Goal: Task Accomplishment & Management: Manage account settings

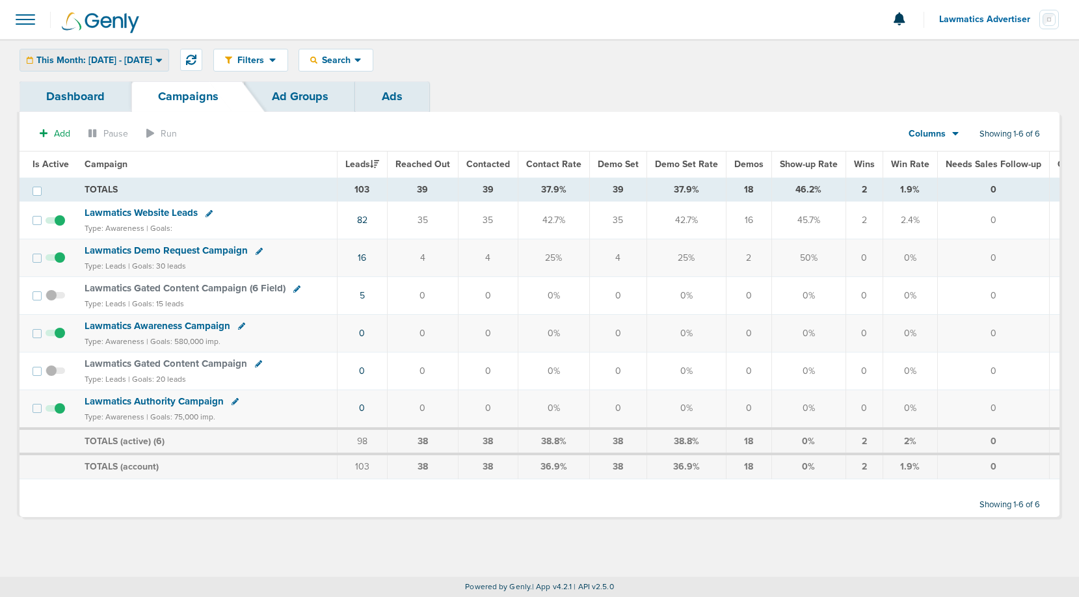
click at [150, 64] on span "This Month: [DATE] - [DATE]" at bounding box center [94, 60] width 116 height 9
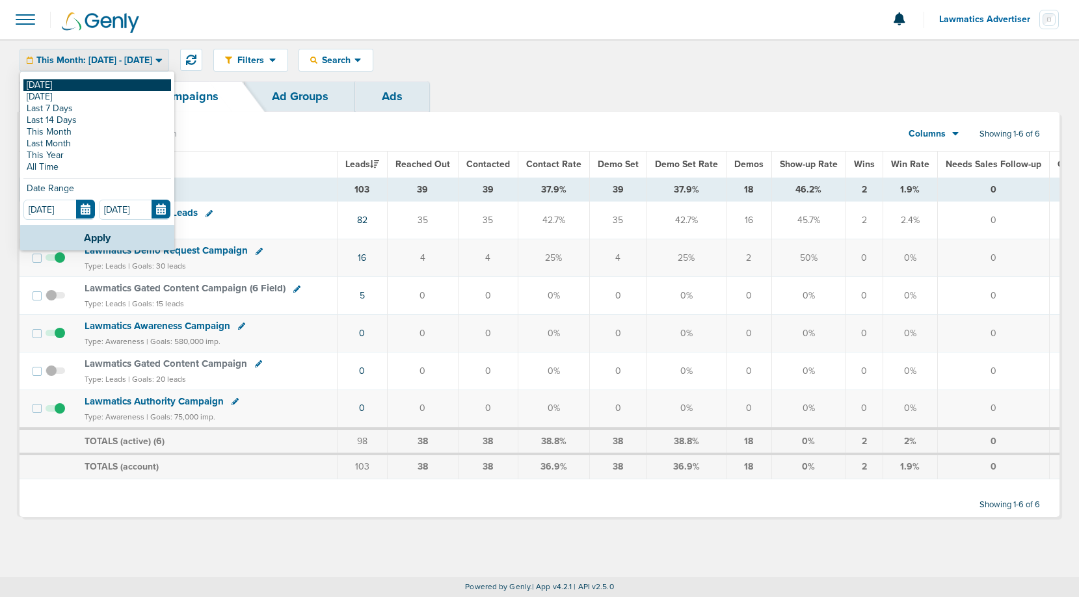
click at [101, 90] on link "[DATE]" at bounding box center [97, 85] width 148 height 12
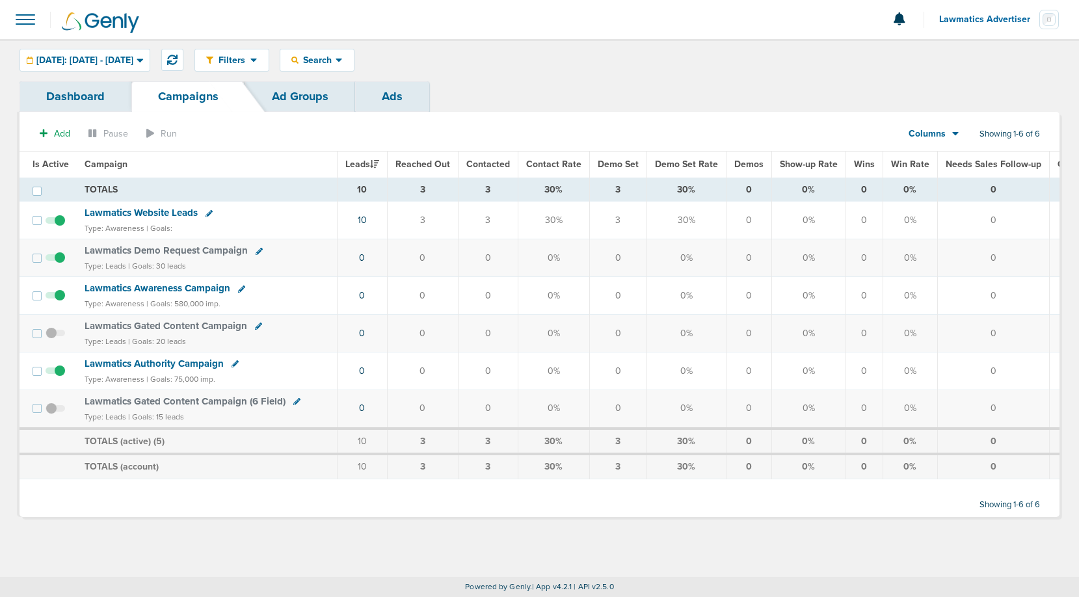
click at [163, 213] on span "Lawmatics Website Leads" at bounding box center [141, 213] width 113 height 12
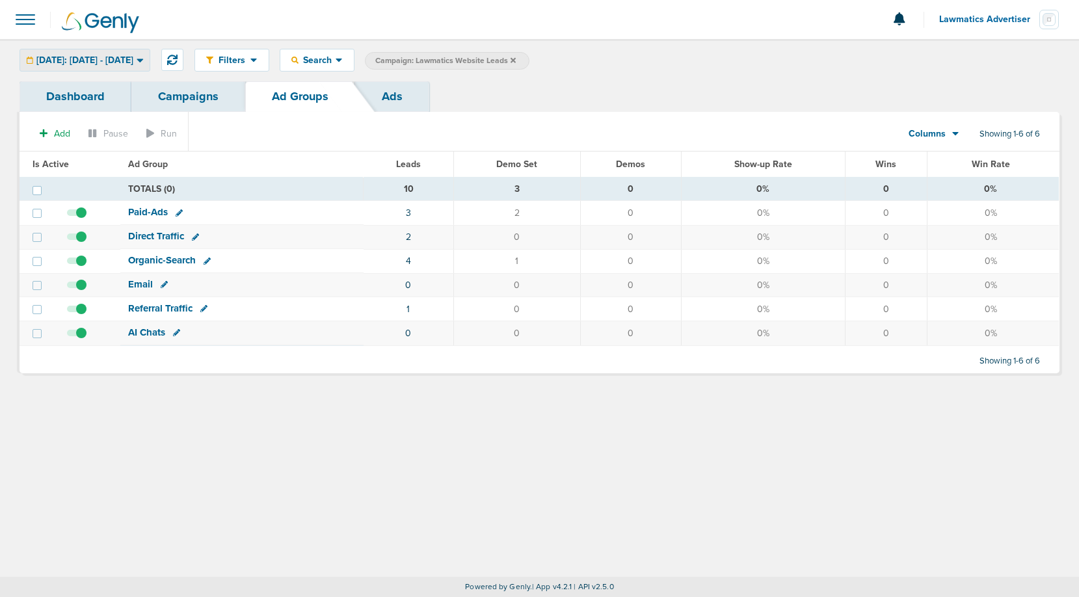
click at [125, 49] on div "[DATE]: [DATE] - [DATE] [DATE] [DATE] Last 7 Days Last 14 Days This Month Last …" at bounding box center [85, 60] width 131 height 23
click at [125, 64] on span "[DATE]: [DATE] - [DATE]" at bounding box center [84, 60] width 97 height 9
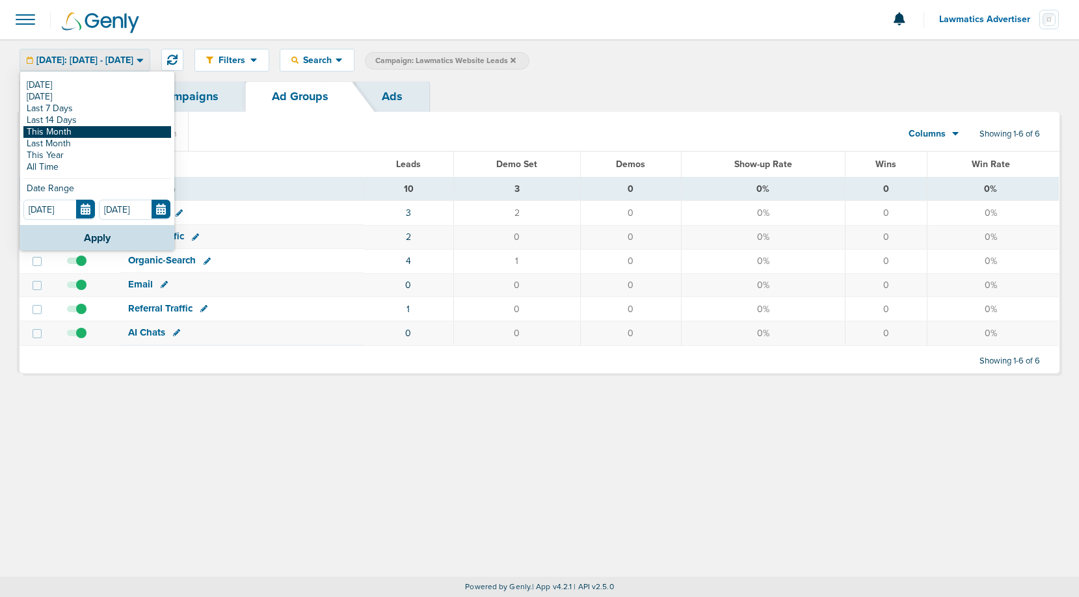
click at [84, 133] on link "This Month" at bounding box center [97, 132] width 148 height 12
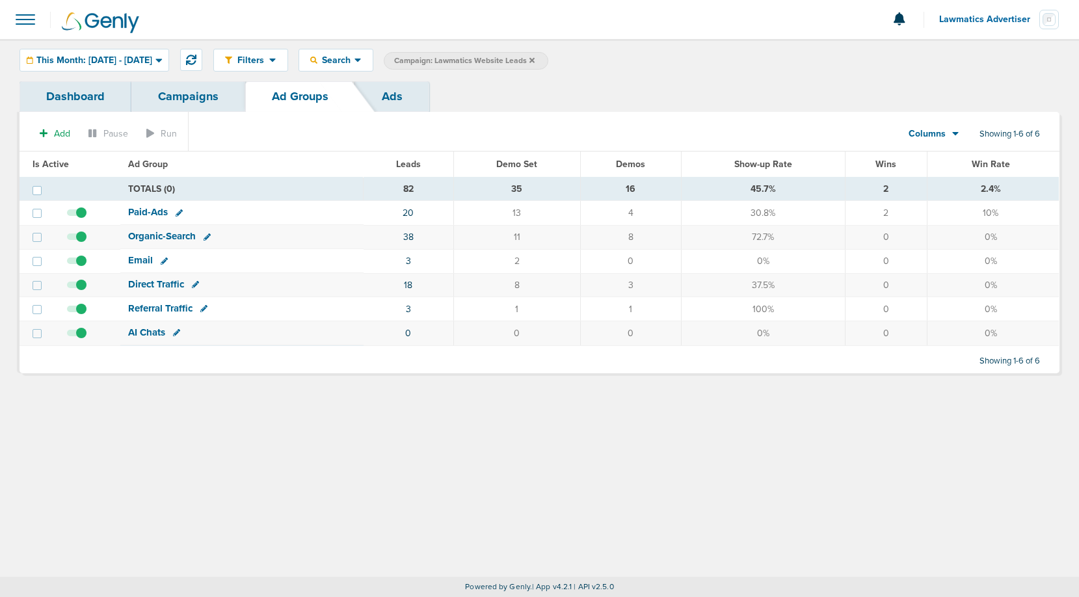
click at [184, 98] on link "Campaigns" at bounding box center [188, 96] width 114 height 31
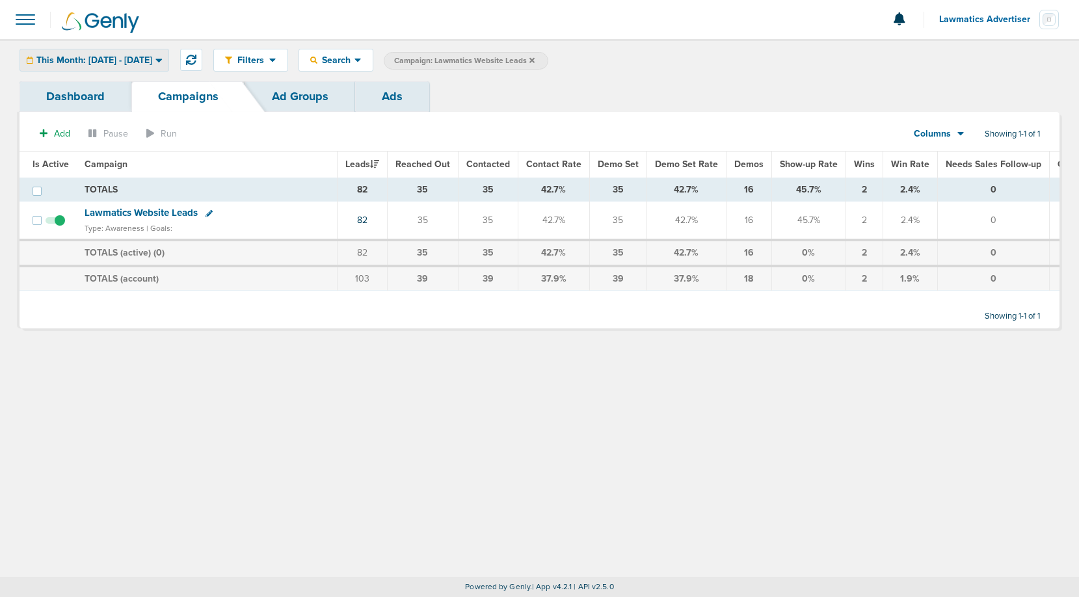
click at [88, 59] on span "This Month: [DATE] - [DATE]" at bounding box center [94, 60] width 116 height 9
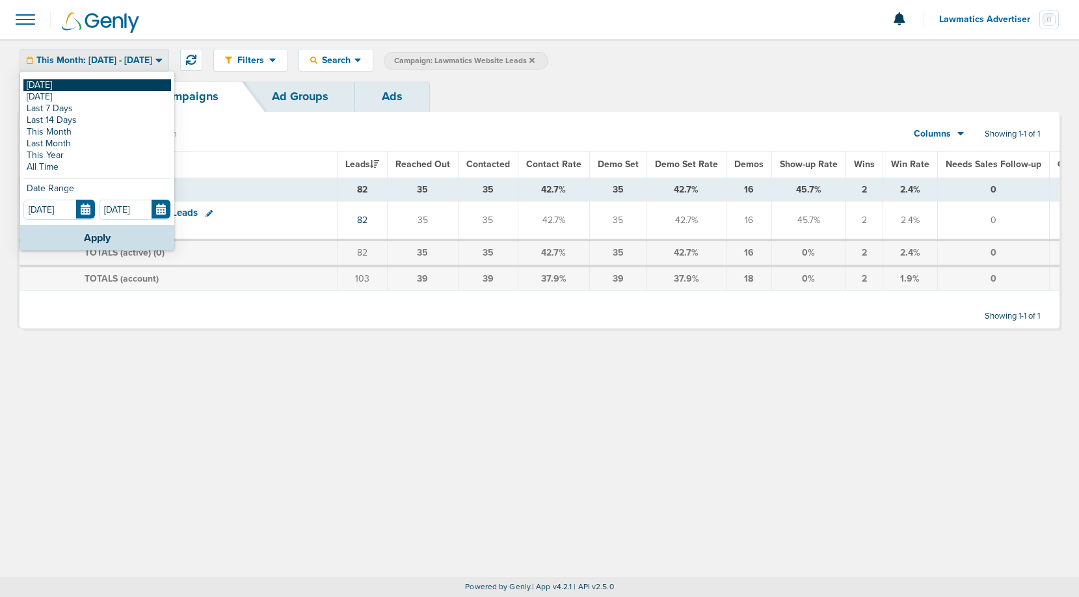
click at [75, 80] on link "[DATE]" at bounding box center [97, 85] width 148 height 12
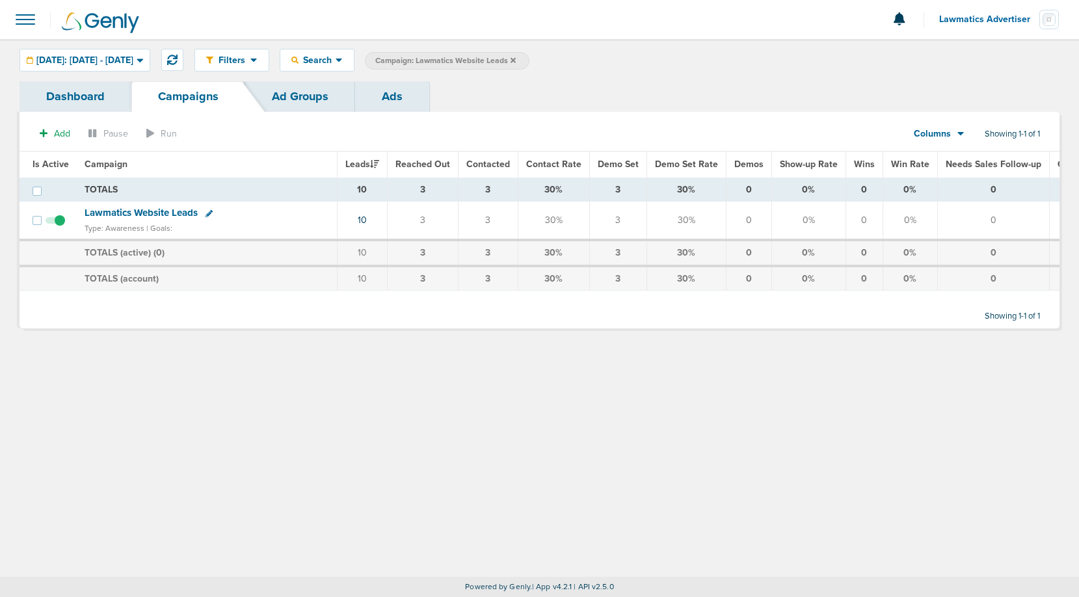
click at [529, 69] on label "Campaign: Lawmatics Website Leads" at bounding box center [447, 61] width 164 height 18
click at [516, 59] on icon at bounding box center [512, 61] width 5 height 8
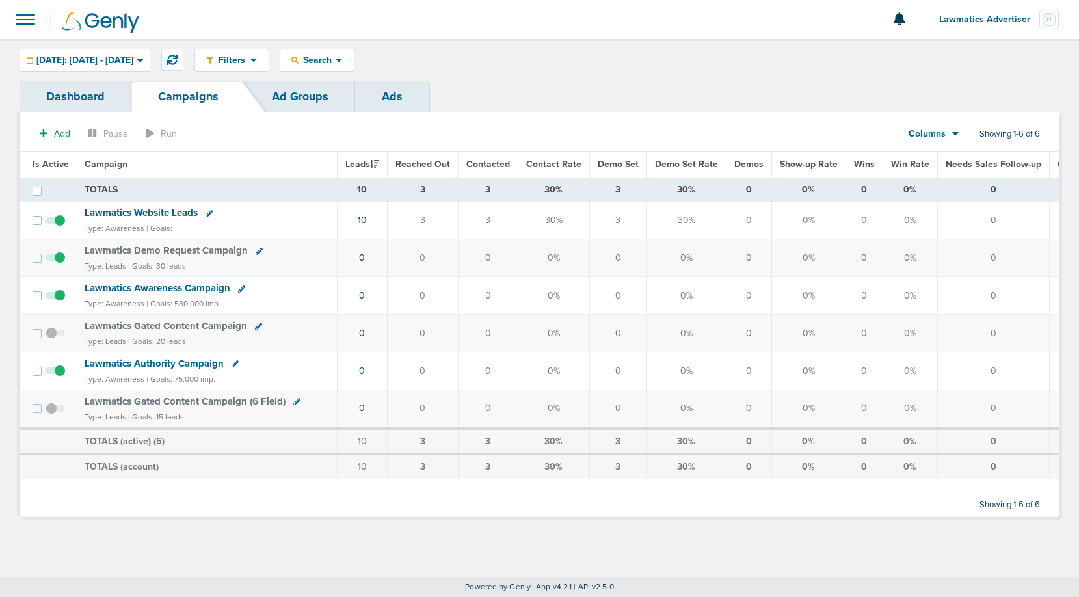
click at [977, 22] on span "Lawmatics Advertiser" at bounding box center [989, 19] width 100 height 9
click at [961, 57] on link "Sign Out" at bounding box center [994, 56] width 130 height 16
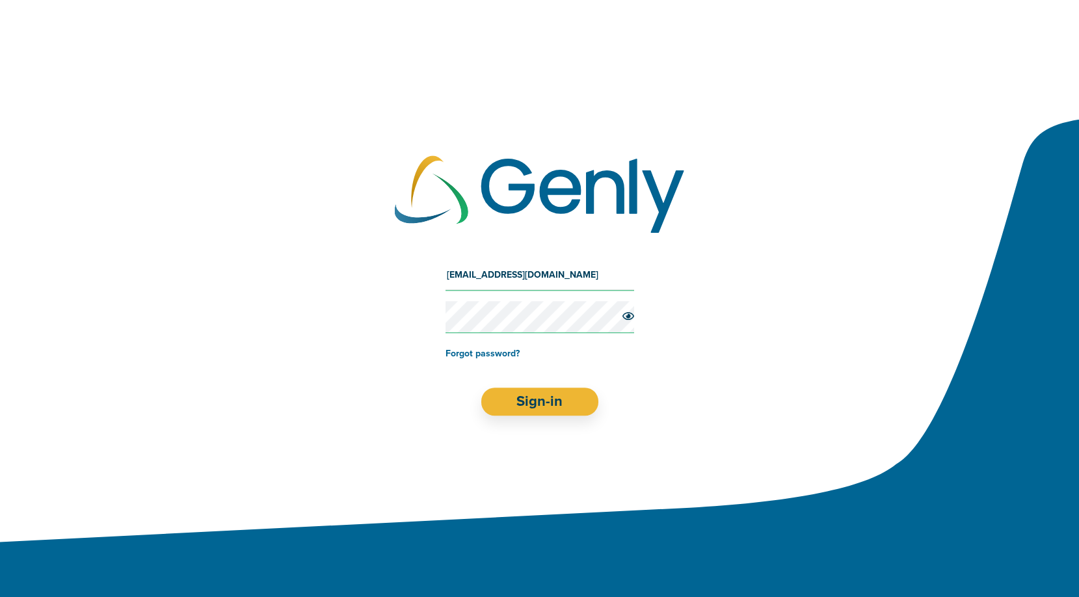
click at [585, 272] on input "[EMAIL_ADDRESS][DOMAIN_NAME]" at bounding box center [539, 274] width 189 height 31
type input "[EMAIL_ADDRESS][DOMAIN_NAME]"
click at [562, 408] on button "Sign-in" at bounding box center [539, 402] width 118 height 28
